Goal: Find specific page/section: Find specific page/section

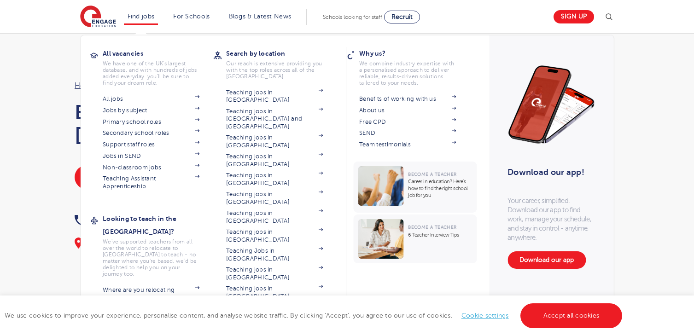
scroll to position [18, 0]
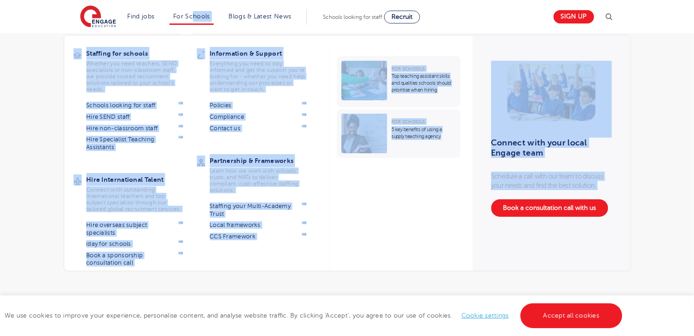
drag, startPoint x: 225, startPoint y: 18, endPoint x: 195, endPoint y: 19, distance: 30.0
click at [195, 19] on ul "Find jobs All vacancies We have one of the UK's largest database. and with hund…" at bounding box center [215, 17] width 183 height 16
click at [192, 19] on link "For Schools" at bounding box center [191, 16] width 36 height 7
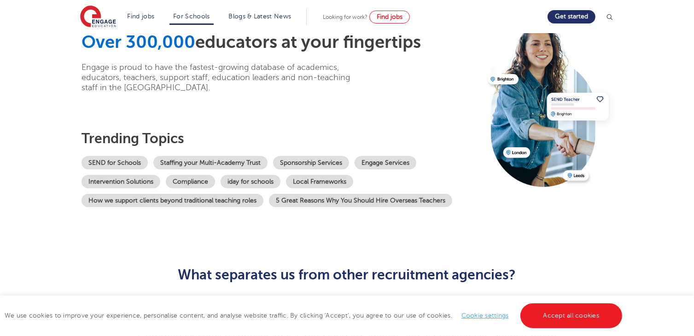
scroll to position [55, 0]
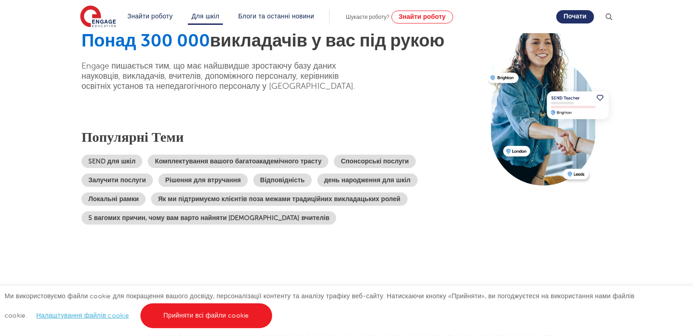
click at [341, 135] on div "Понад 300 000 викладачів у вас під рукою Engage пишається тим, що має найшвидше…" at bounding box center [282, 127] width 400 height 194
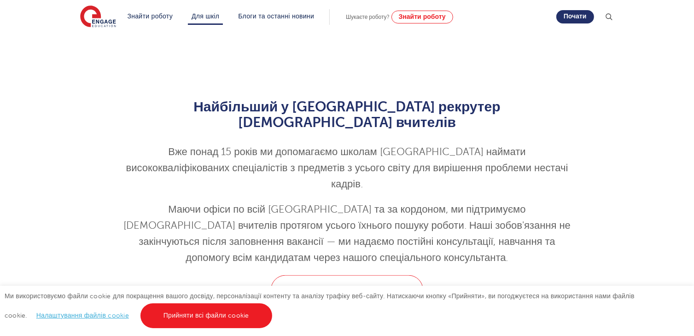
scroll to position [1032, 0]
